Goal: Information Seeking & Learning: Learn about a topic

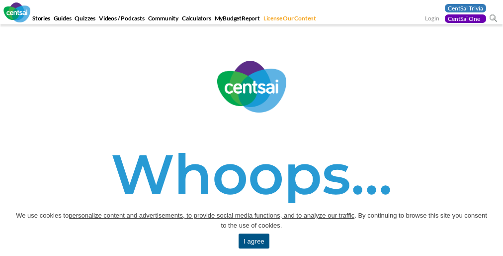
click at [252, 128] on div "Whoops…" at bounding box center [251, 149] width 503 height 176
click at [252, 140] on h1 "Whoops…" at bounding box center [251, 174] width 488 height 68
click at [252, 128] on div "Whoops…" at bounding box center [251, 149] width 503 height 176
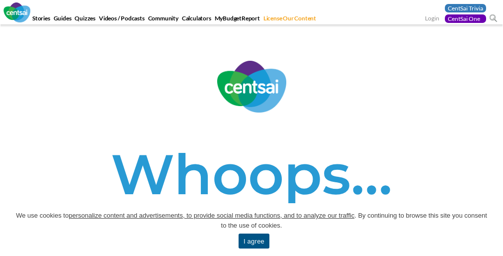
click at [252, 140] on h1 "Whoops…" at bounding box center [251, 174] width 488 height 68
click at [252, 229] on span "We use cookies to personalize content and advertisements, to provide social med…" at bounding box center [251, 220] width 473 height 20
click at [252, 128] on div "Whoops…" at bounding box center [251, 149] width 503 height 176
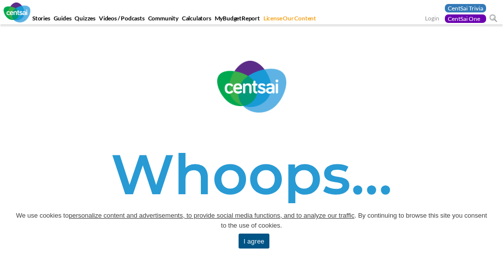
click at [254, 241] on link "I agree" at bounding box center [254, 240] width 31 height 15
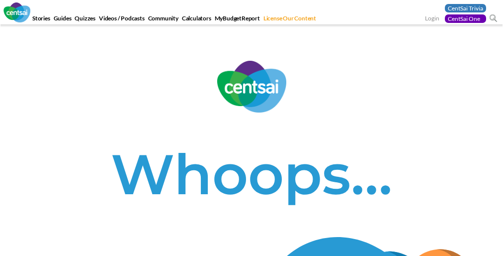
click at [252, 140] on h1 "Whoops…" at bounding box center [251, 174] width 488 height 68
click at [252, 128] on div "Whoops…" at bounding box center [251, 149] width 503 height 176
